Goal: Task Accomplishment & Management: Use online tool/utility

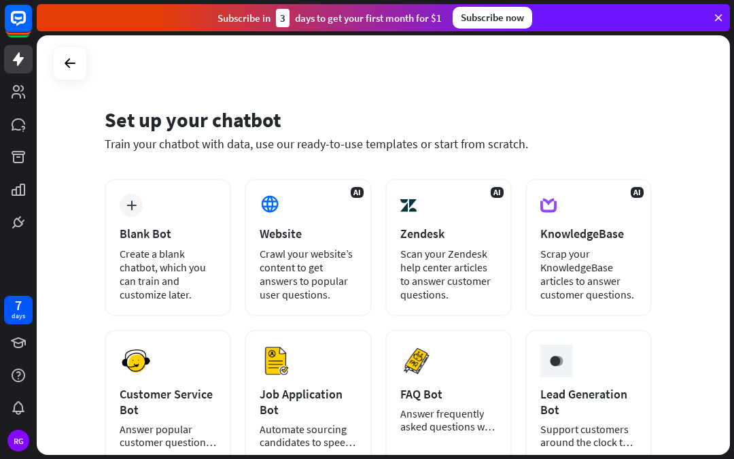
click at [139, 247] on div "Create a blank chatbot, which you can train and customize later." at bounding box center [168, 274] width 96 height 54
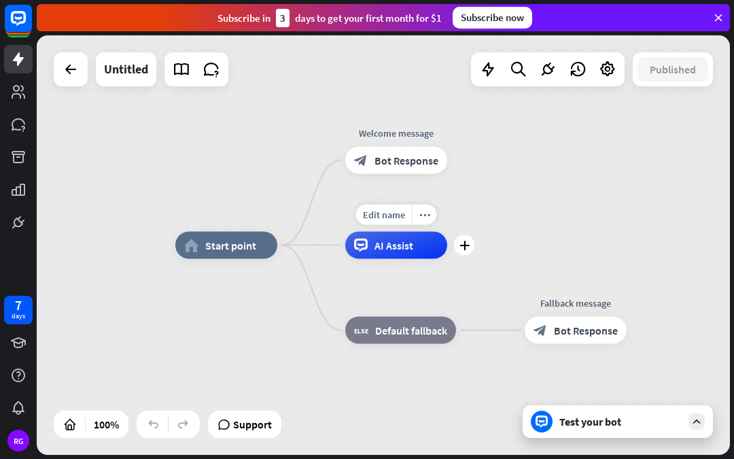
click at [416, 245] on div "AI Assist" at bounding box center [396, 245] width 102 height 27
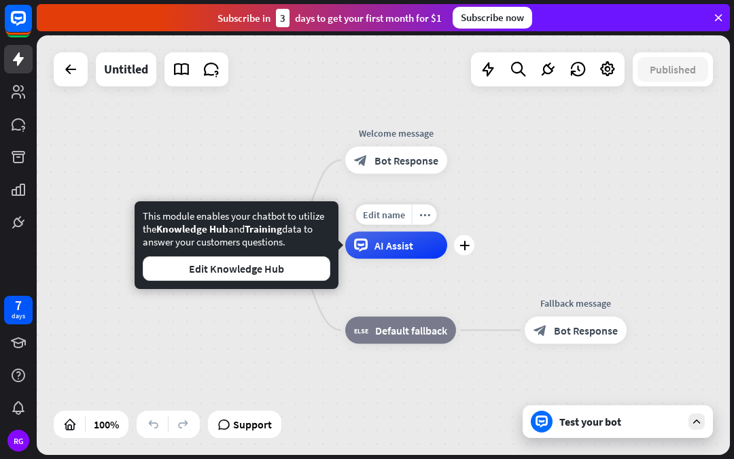
click at [416, 252] on div "AI Assist" at bounding box center [396, 245] width 102 height 27
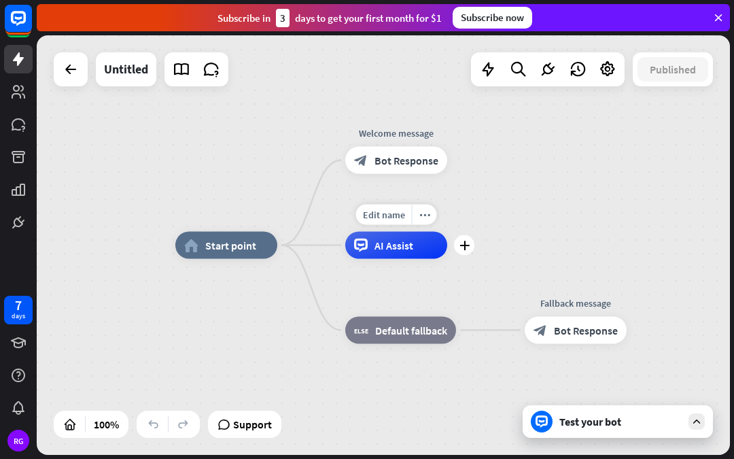
click at [716, 18] on icon at bounding box center [718, 18] width 12 height 12
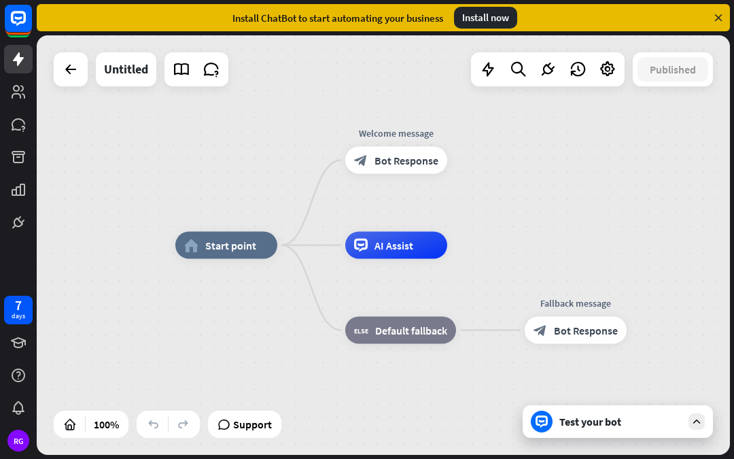
click at [67, 68] on icon at bounding box center [71, 69] width 16 height 16
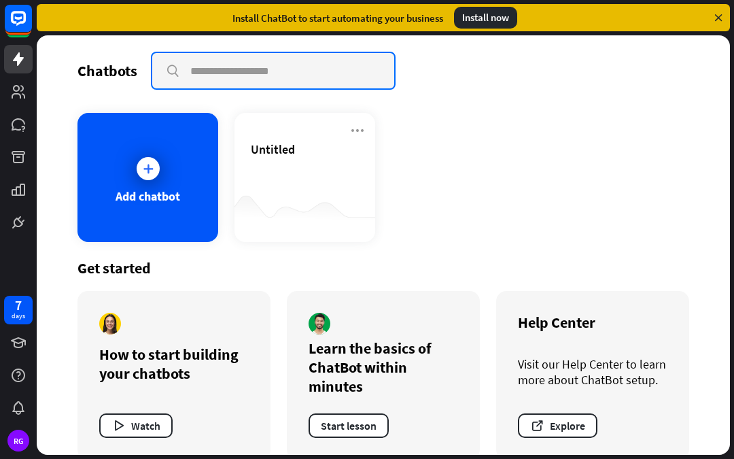
click at [207, 83] on input "text" at bounding box center [273, 70] width 242 height 35
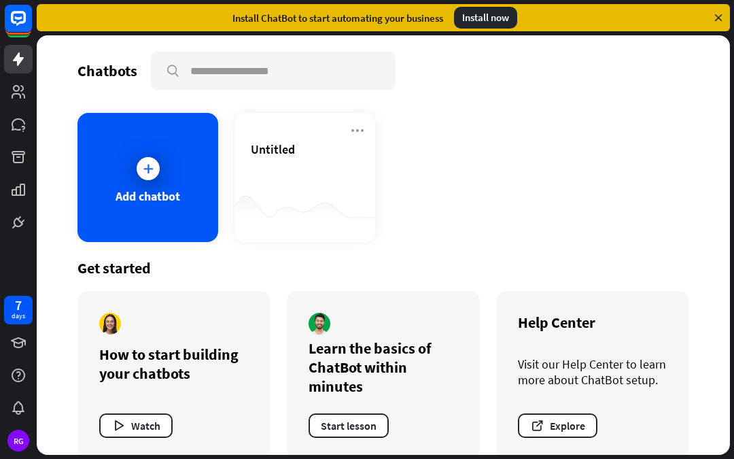
click at [643, 113] on div "Add chatbot Untitled" at bounding box center [382, 177] width 611 height 129
click at [138, 194] on div "Add chatbot" at bounding box center [147, 196] width 65 height 16
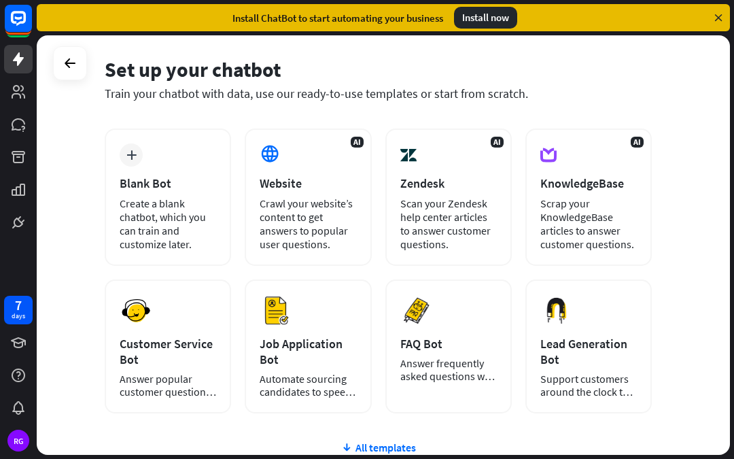
scroll to position [48, 0]
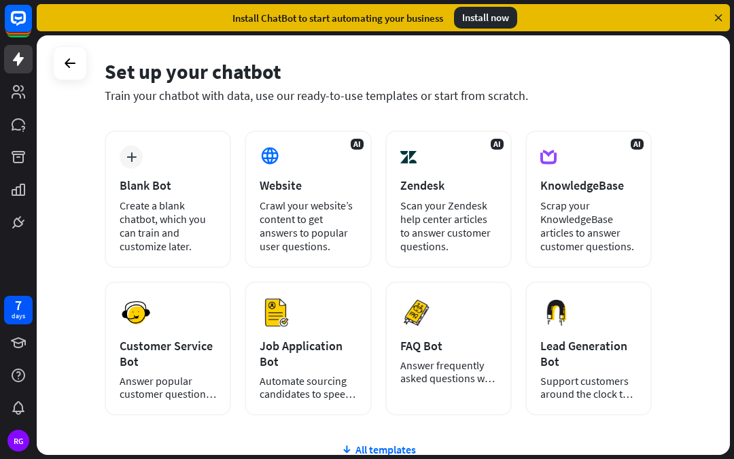
click at [65, 71] on icon at bounding box center [70, 63] width 16 height 16
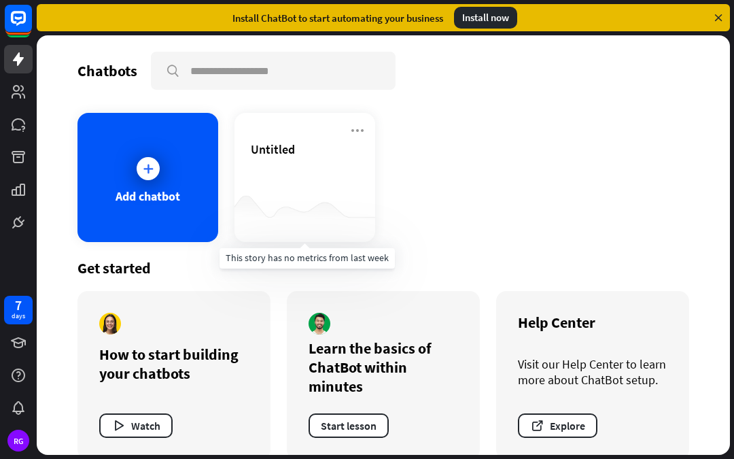
click at [290, 202] on div at bounding box center [304, 215] width 141 height 52
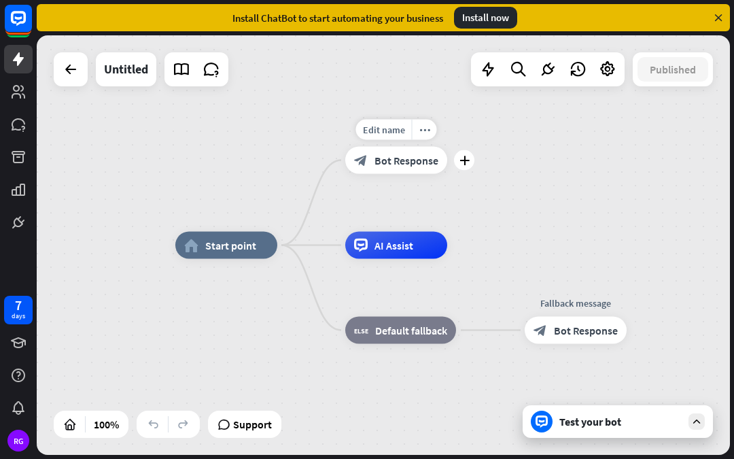
click at [410, 166] on span "Bot Response" at bounding box center [406, 161] width 64 height 14
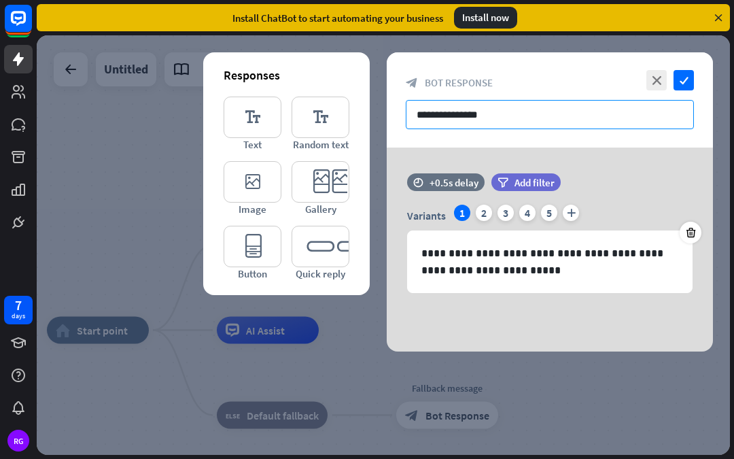
click at [619, 113] on input "**********" at bounding box center [550, 114] width 288 height 29
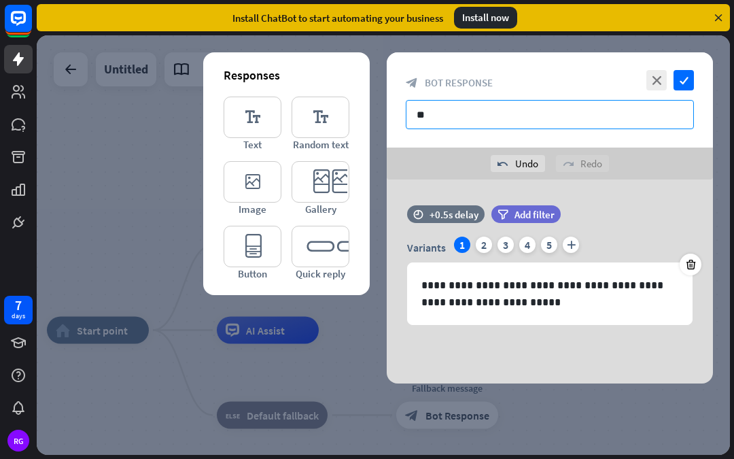
type input "*"
type input "********"
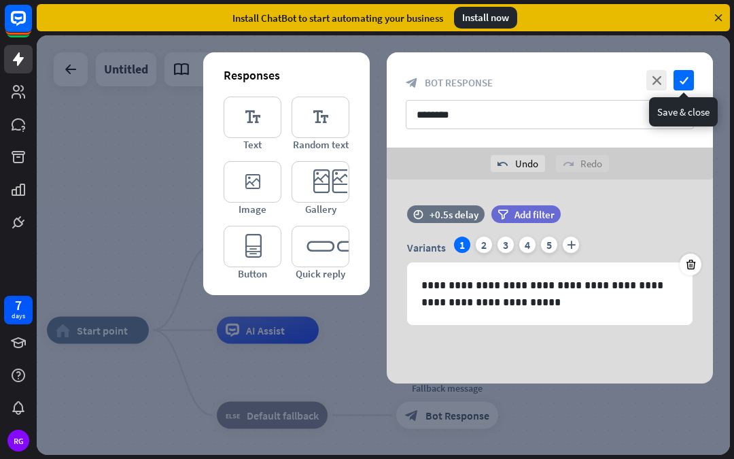
click at [681, 87] on icon "check" at bounding box center [683, 80] width 20 height 20
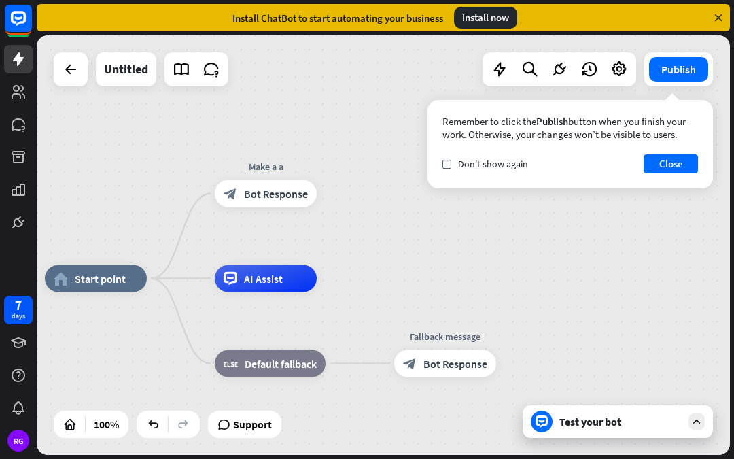
click at [622, 431] on div "Test your bot" at bounding box center [617, 421] width 190 height 33
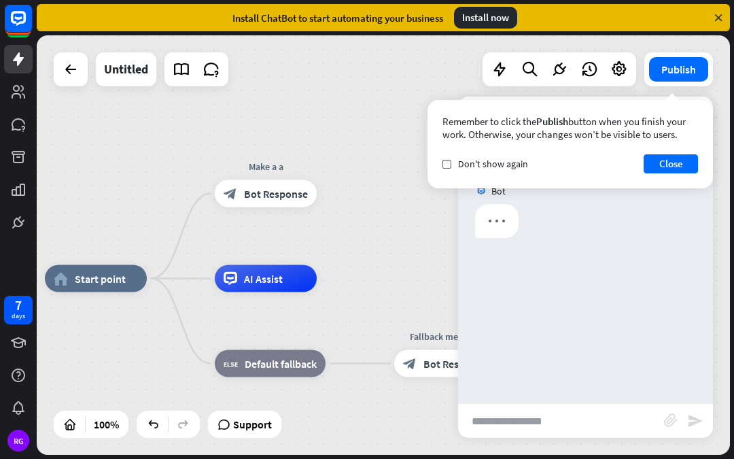
click at [612, 429] on input "text" at bounding box center [561, 421] width 206 height 34
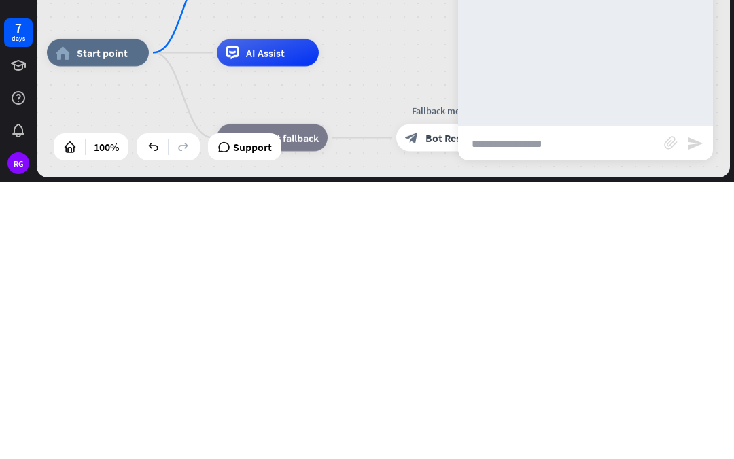
click at [673, 413] on icon "block_attachment" at bounding box center [671, 420] width 14 height 14
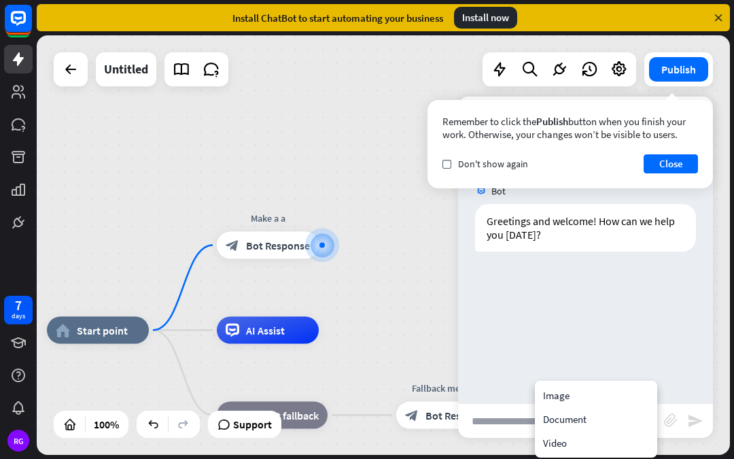
click at [592, 396] on div "Image" at bounding box center [595, 395] width 117 height 24
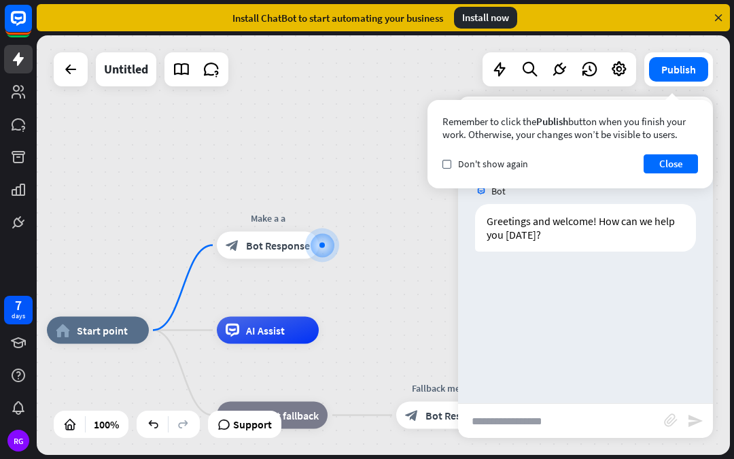
click at [676, 168] on button "Close" at bounding box center [670, 163] width 54 height 19
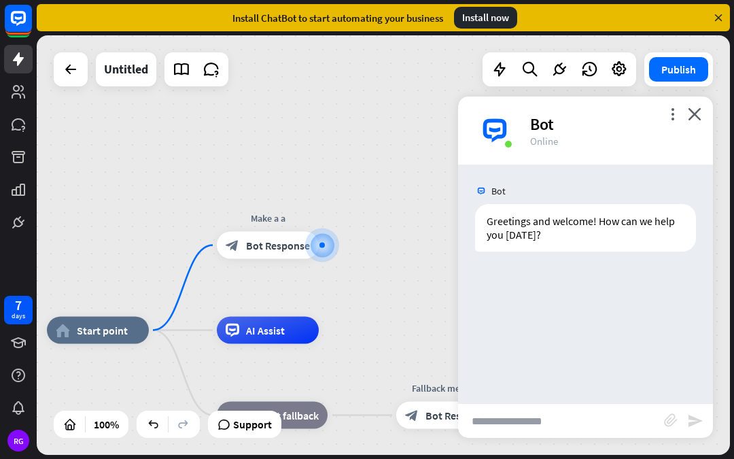
click at [673, 420] on icon "block_attachment" at bounding box center [671, 420] width 14 height 14
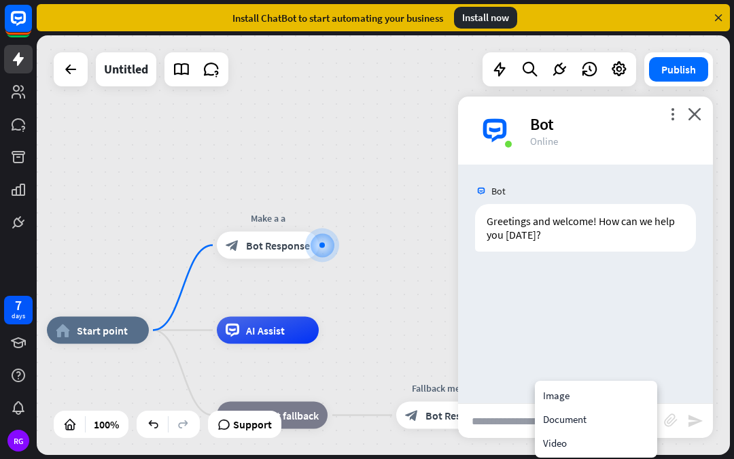
click at [595, 396] on div "Image" at bounding box center [595, 395] width 117 height 24
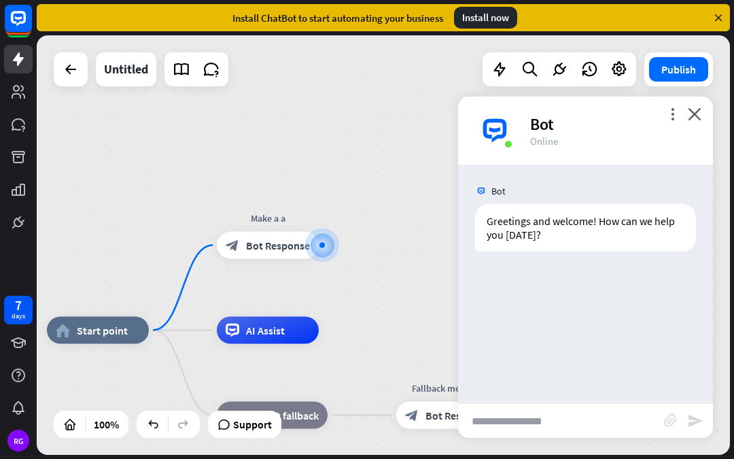
click at [670, 417] on icon "block_attachment" at bounding box center [671, 420] width 14 height 14
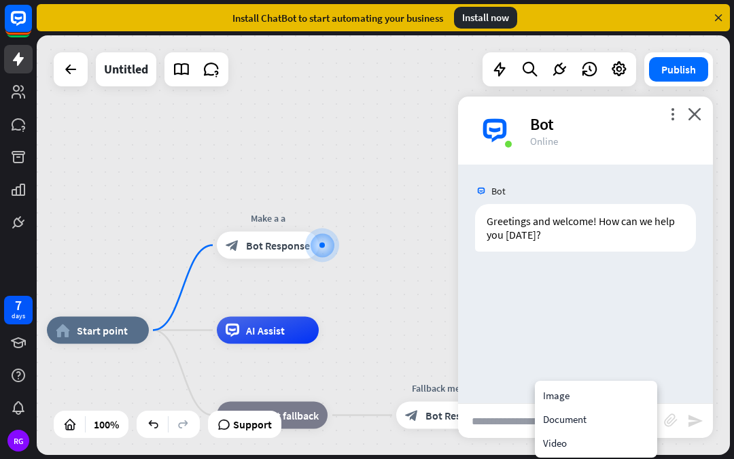
click at [597, 417] on div "Document" at bounding box center [595, 419] width 117 height 24
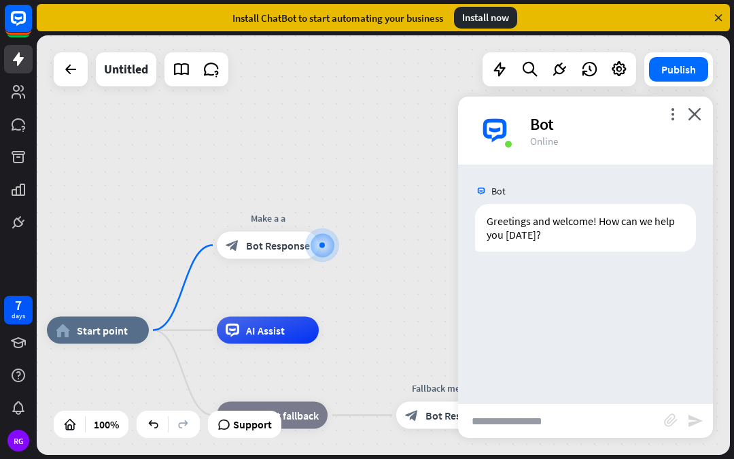
click at [573, 425] on input "text" at bounding box center [561, 421] width 206 height 34
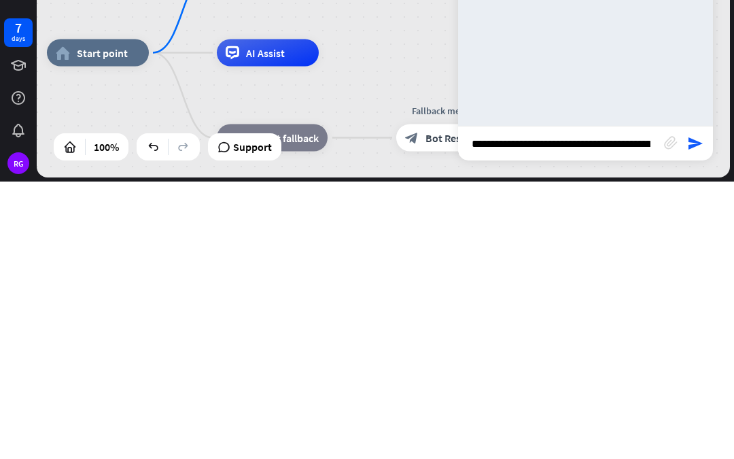
type input "**********"
click at [701, 412] on icon "send" at bounding box center [695, 420] width 16 height 16
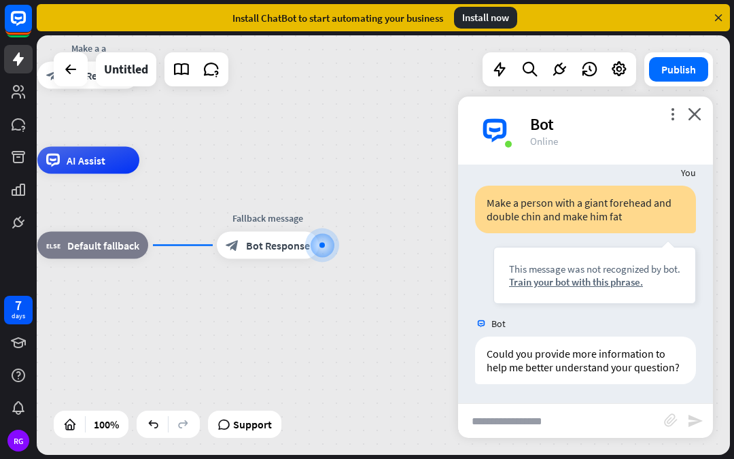
scroll to position [100, 0]
